Goal: Find specific page/section: Find specific page/section

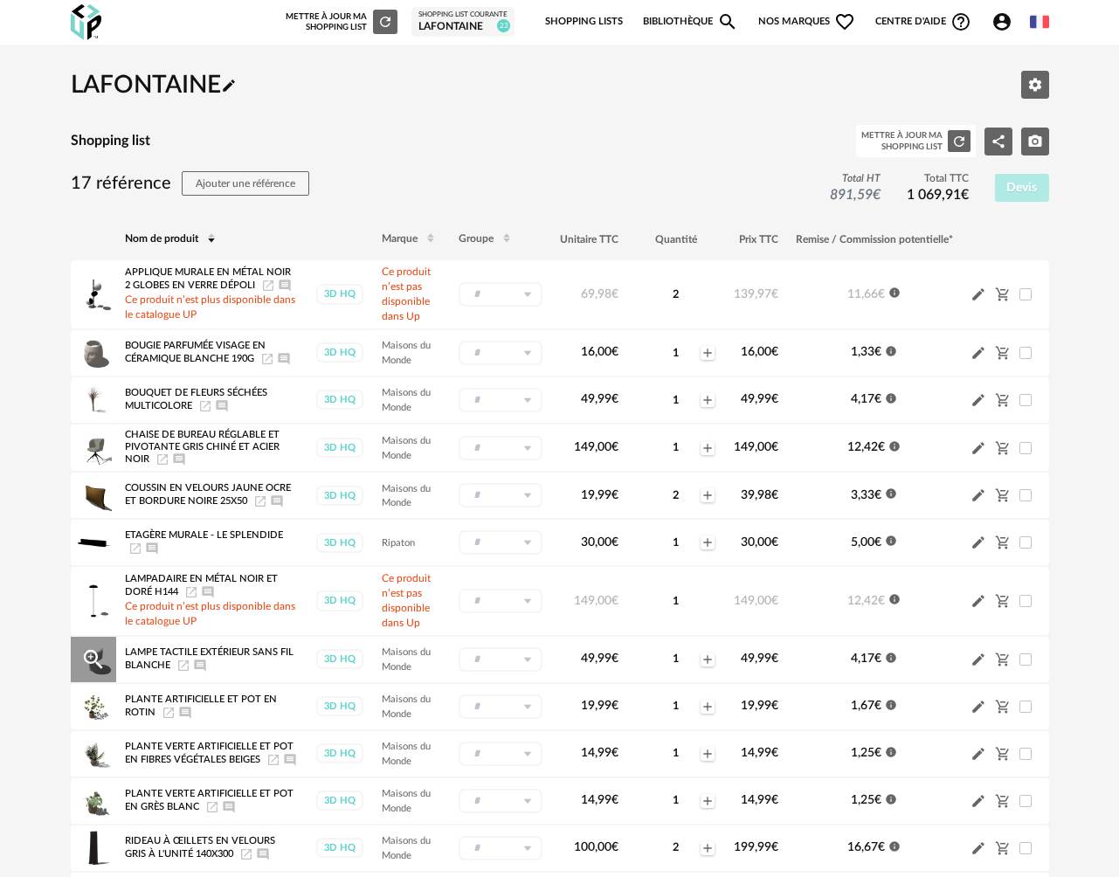
scroll to position [185, 0]
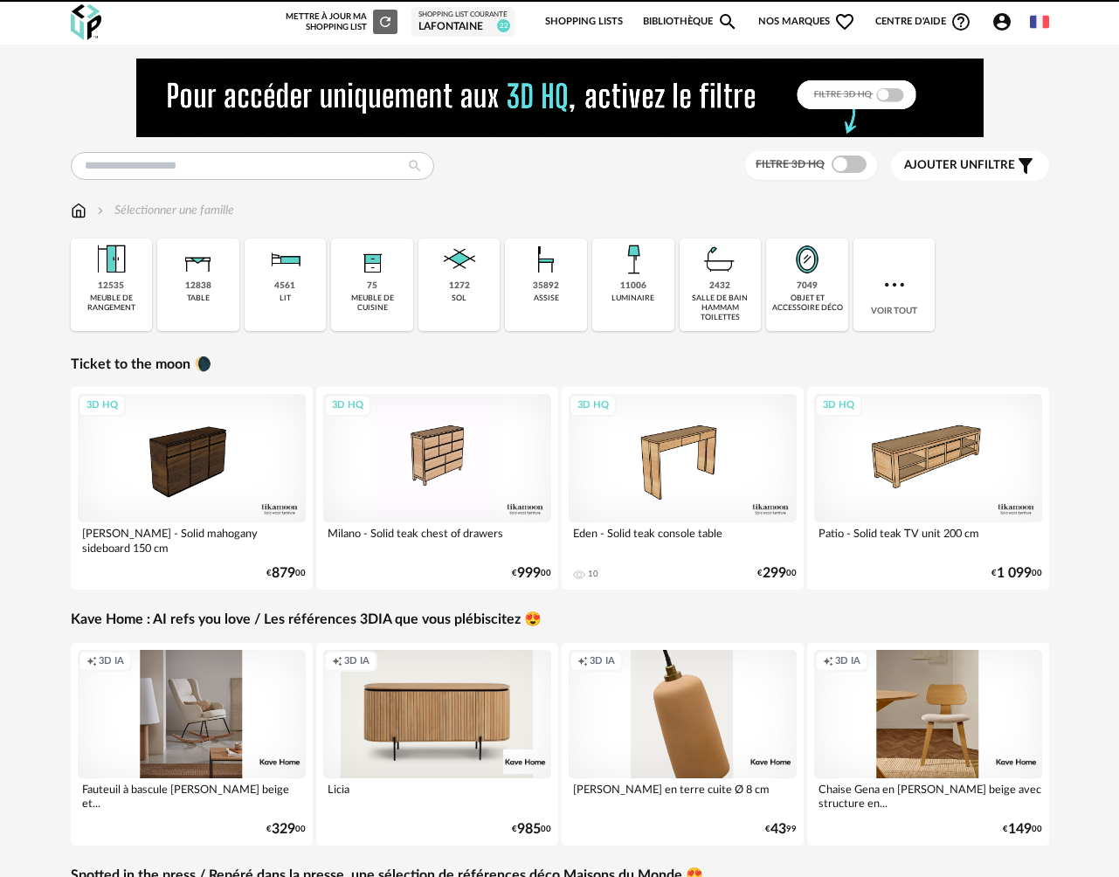
click at [460, 24] on div "LAFONTAINE" at bounding box center [462, 27] width 89 height 14
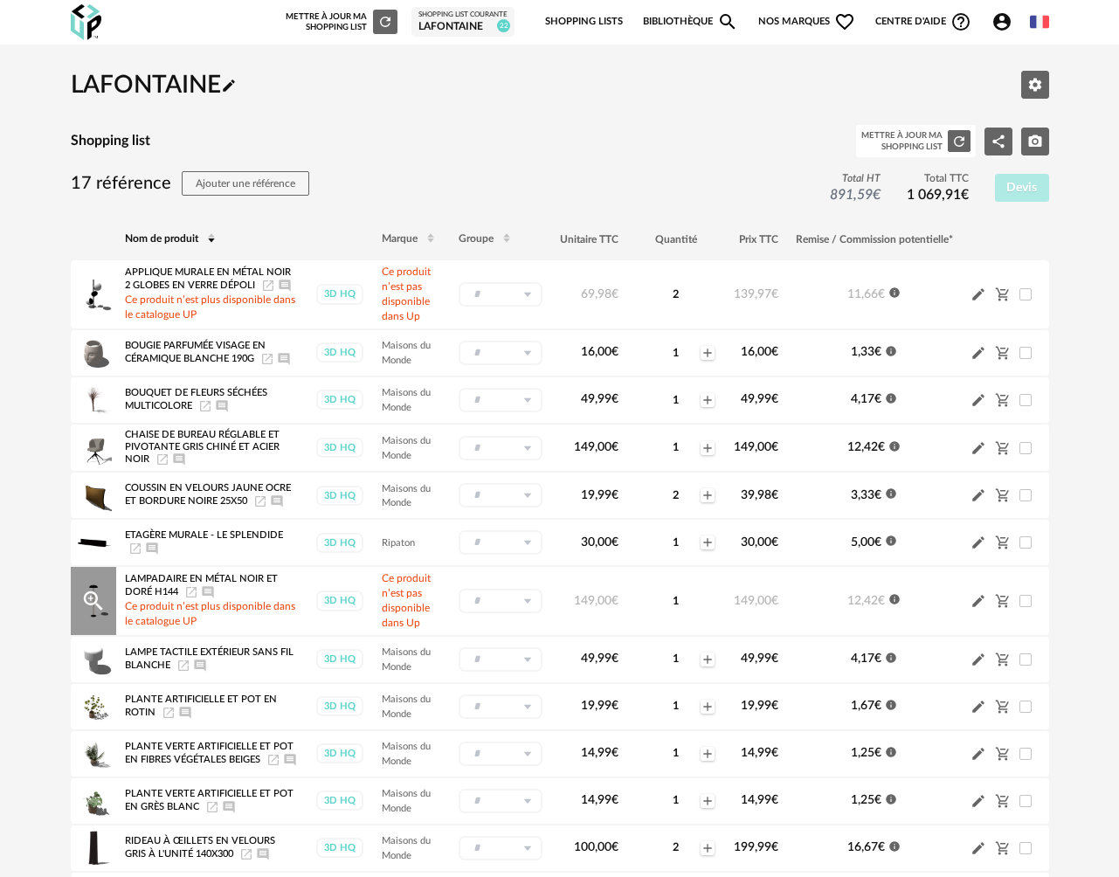
click at [191, 596] on icon "Launch icon" at bounding box center [191, 592] width 14 height 14
